Goal: Transaction & Acquisition: Purchase product/service

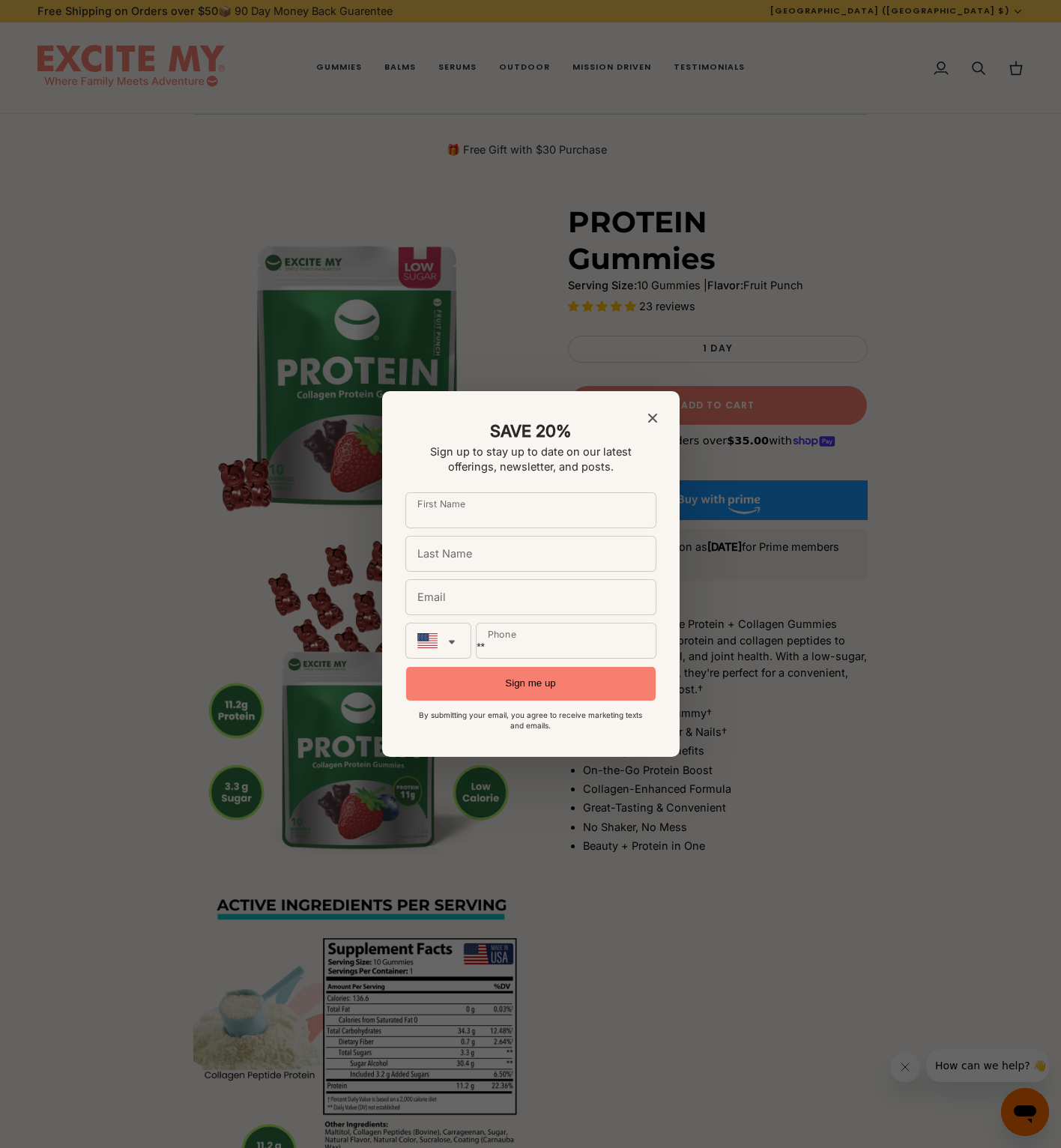
click at [656, 417] on icon "Close modal" at bounding box center [652, 418] width 9 height 9
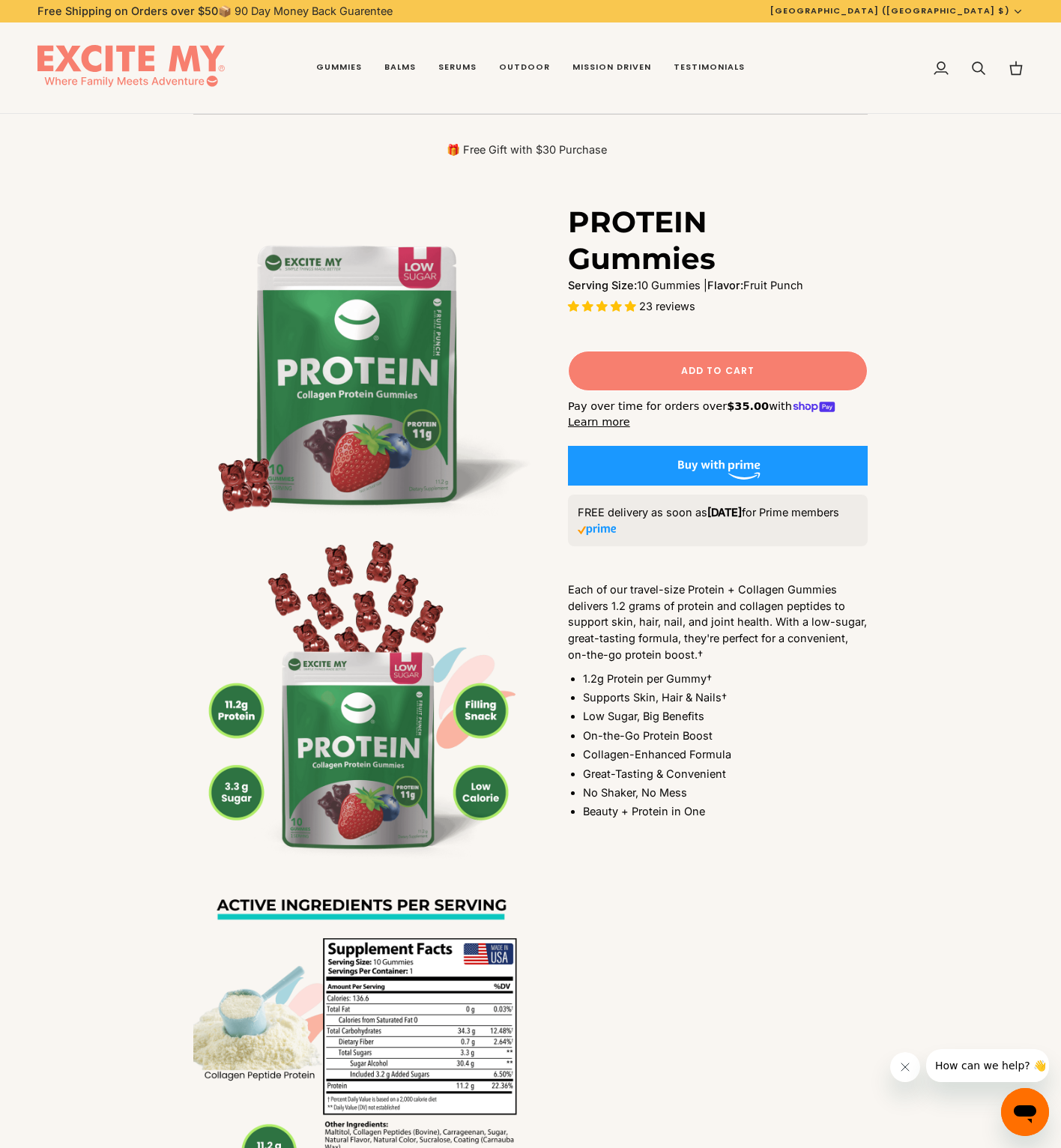
click at [711, 374] on span "Add to Cart" at bounding box center [717, 371] width 73 height 13
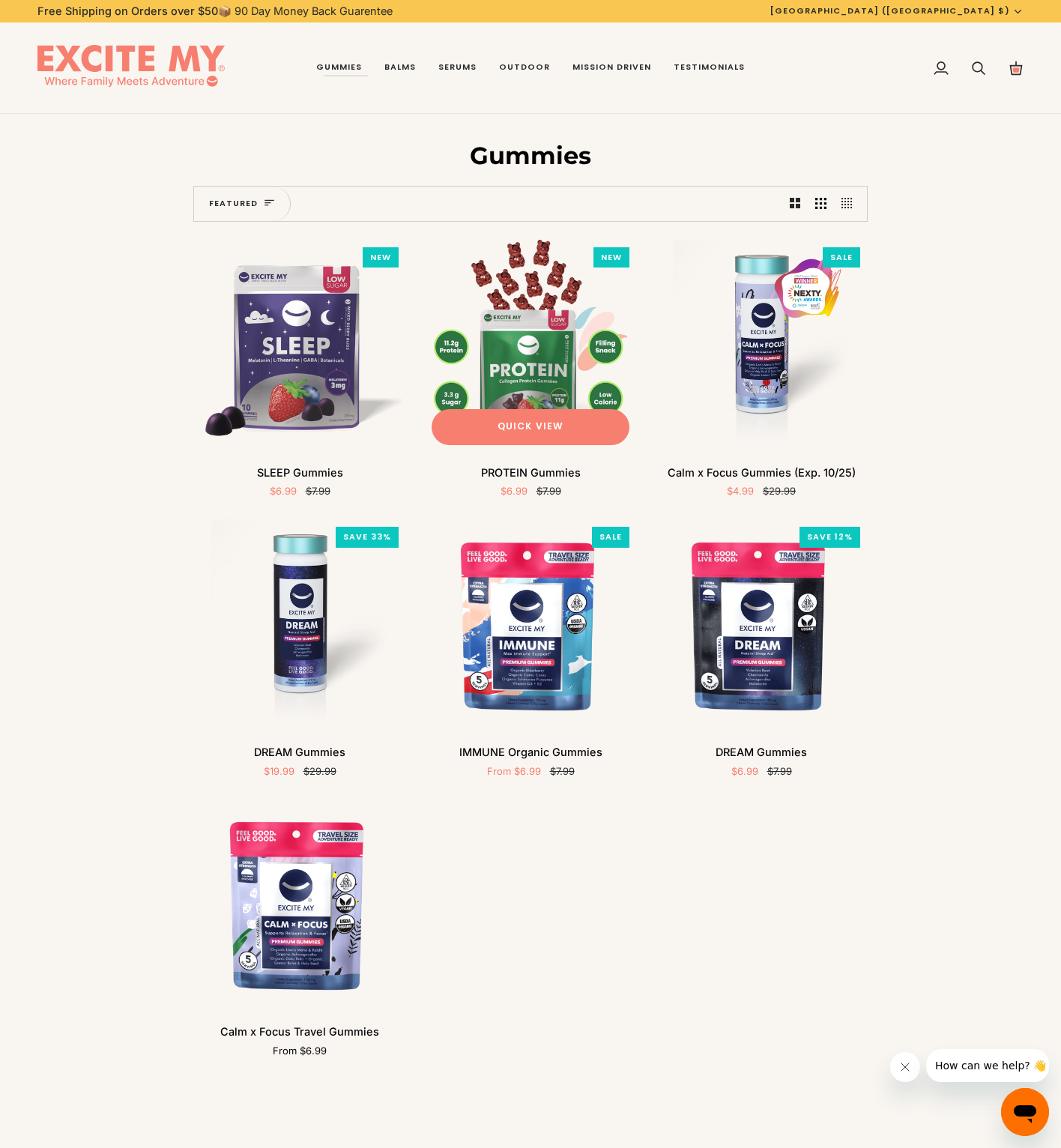
click at [431, 336] on img "PROTEIN Gummies" at bounding box center [530, 346] width 213 height 213
